Goal: Transaction & Acquisition: Obtain resource

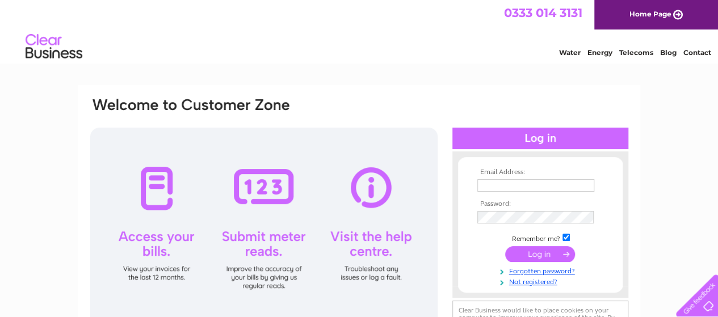
click at [505, 187] on input "text" at bounding box center [535, 185] width 117 height 12
type input "[EMAIL_ADDRESS][DOMAIN_NAME]"
click at [505, 248] on input "submit" at bounding box center [540, 256] width 70 height 16
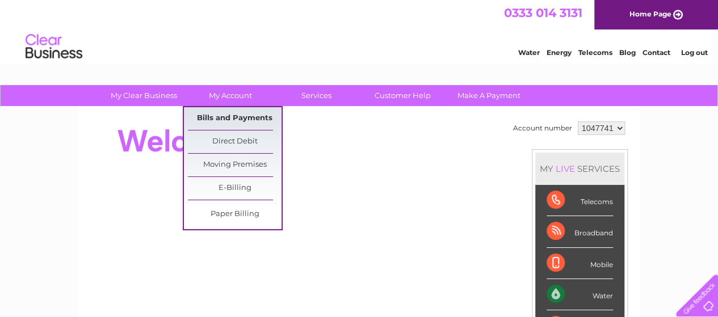
click at [230, 119] on link "Bills and Payments" at bounding box center [235, 118] width 94 height 23
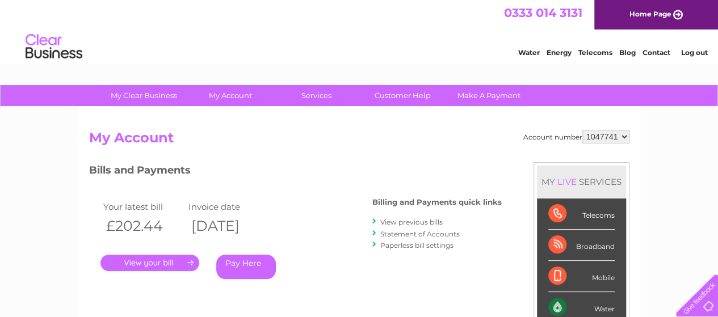
scroll to position [57, 0]
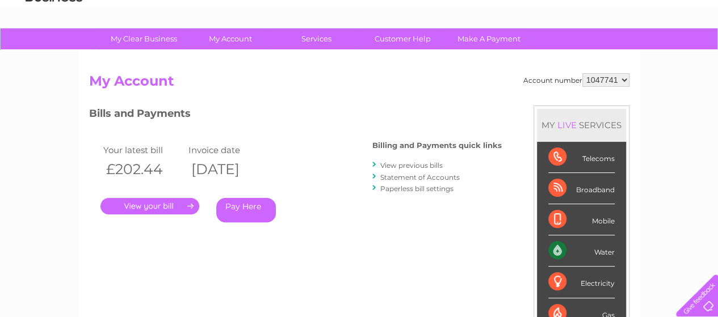
click at [121, 203] on link "." at bounding box center [149, 206] width 99 height 16
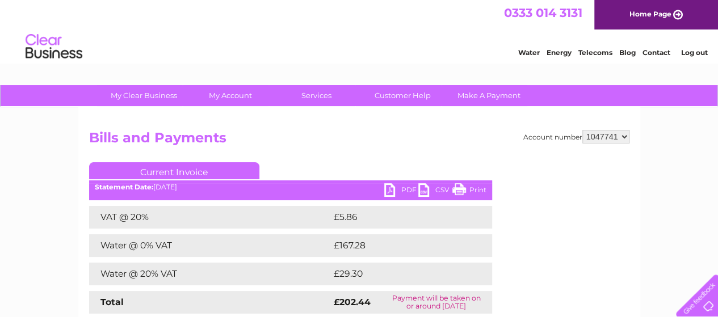
click at [389, 190] on link "PDF" at bounding box center [401, 191] width 34 height 16
click at [690, 56] on li "Log out" at bounding box center [694, 52] width 34 height 14
click at [689, 53] on link "Log out" at bounding box center [694, 52] width 27 height 9
